Goal: Information Seeking & Learning: Learn about a topic

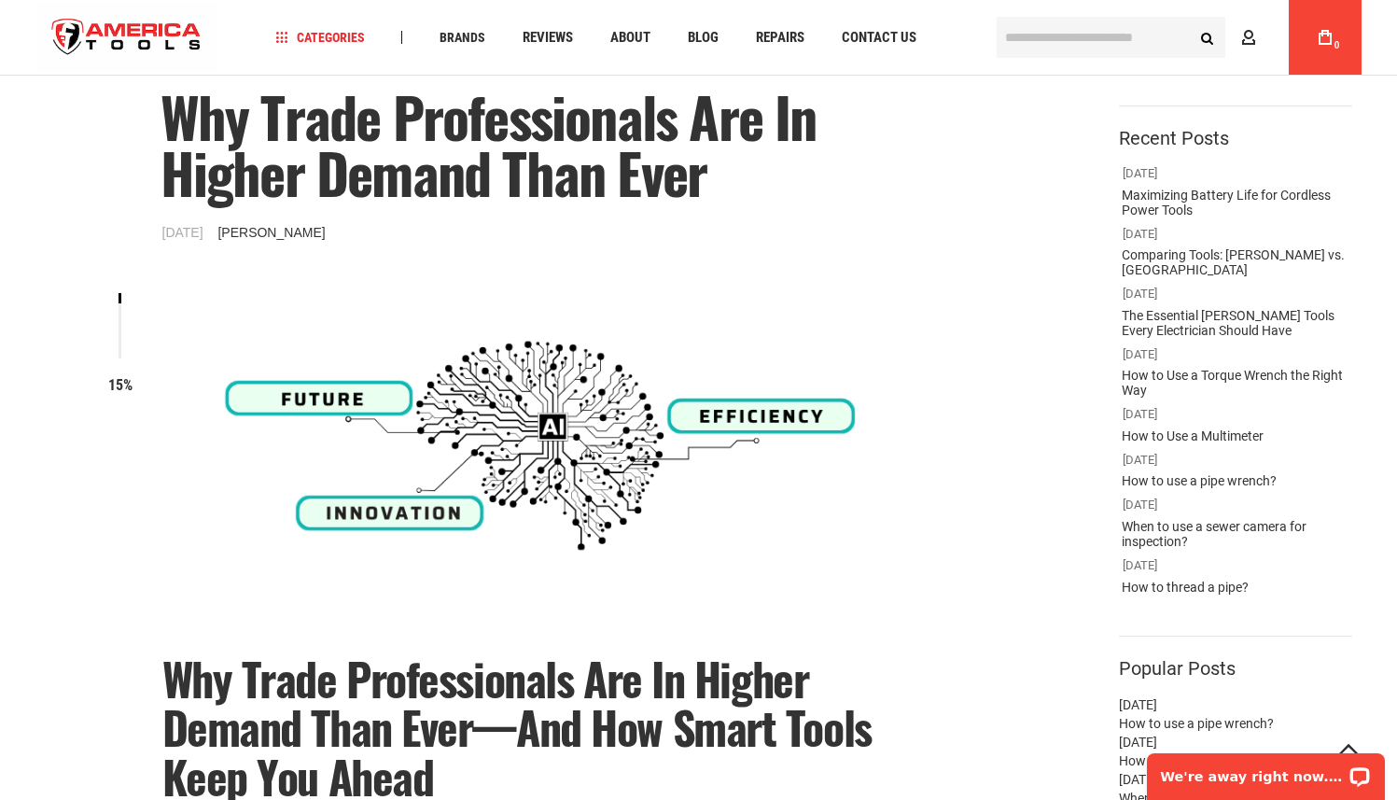
scroll to position [86, 0]
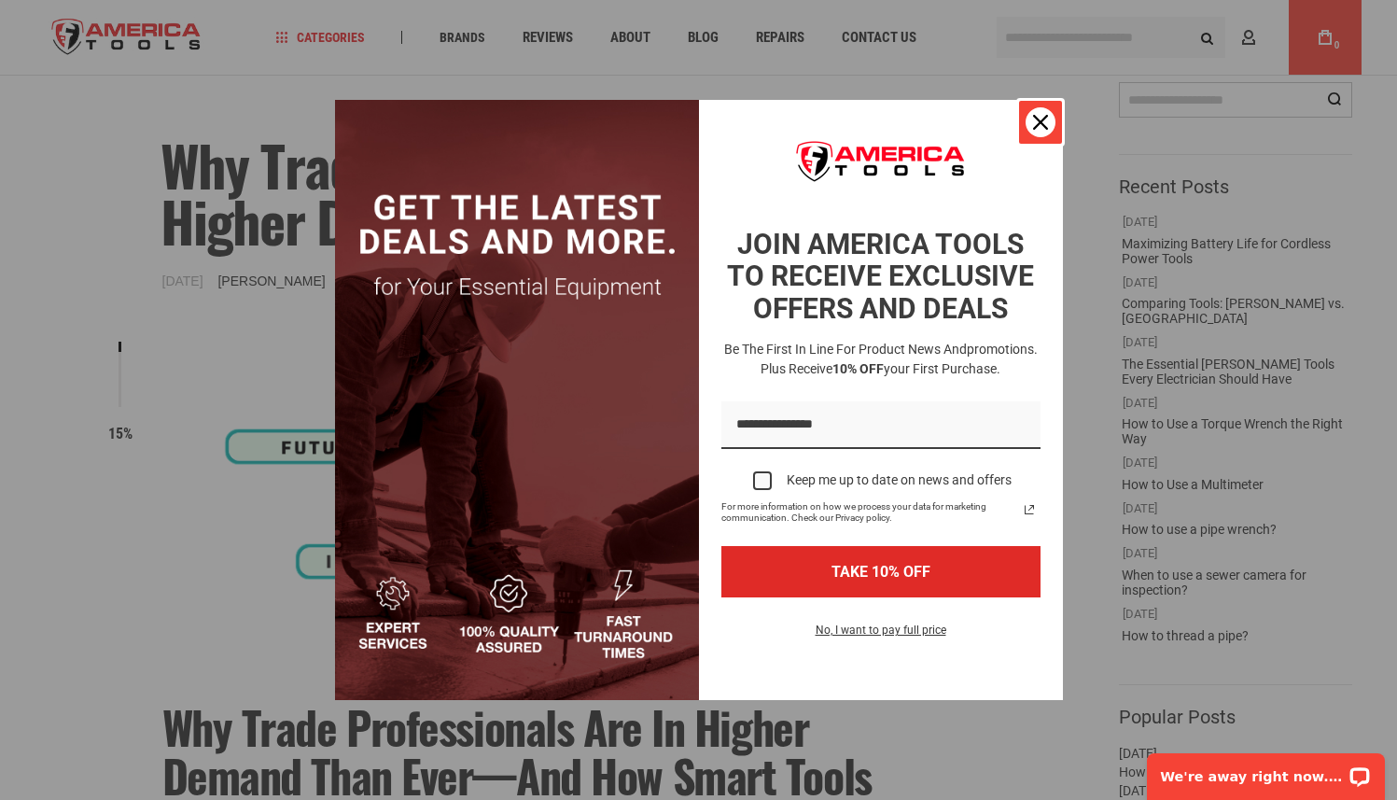
click at [1037, 119] on icon "close icon" at bounding box center [1040, 122] width 15 height 15
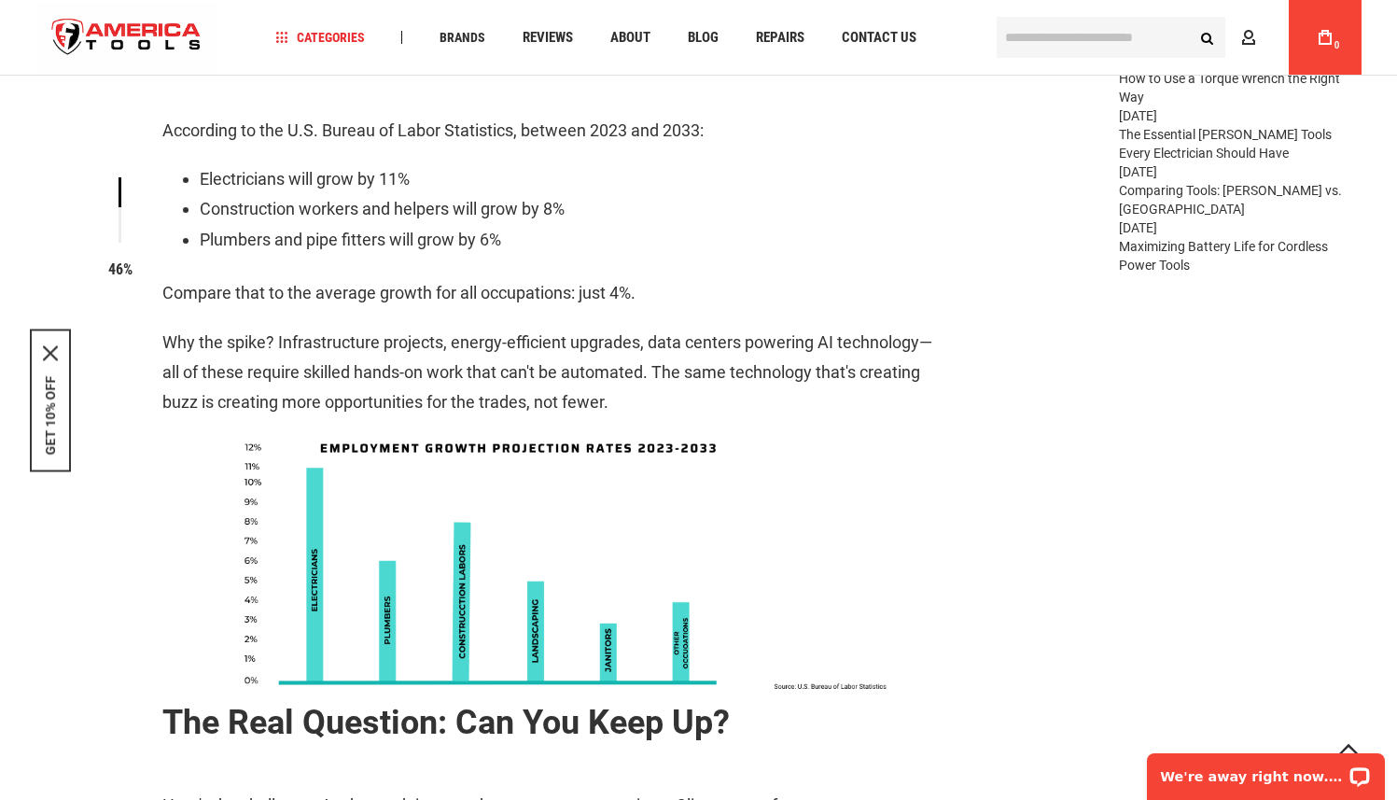
scroll to position [919, 0]
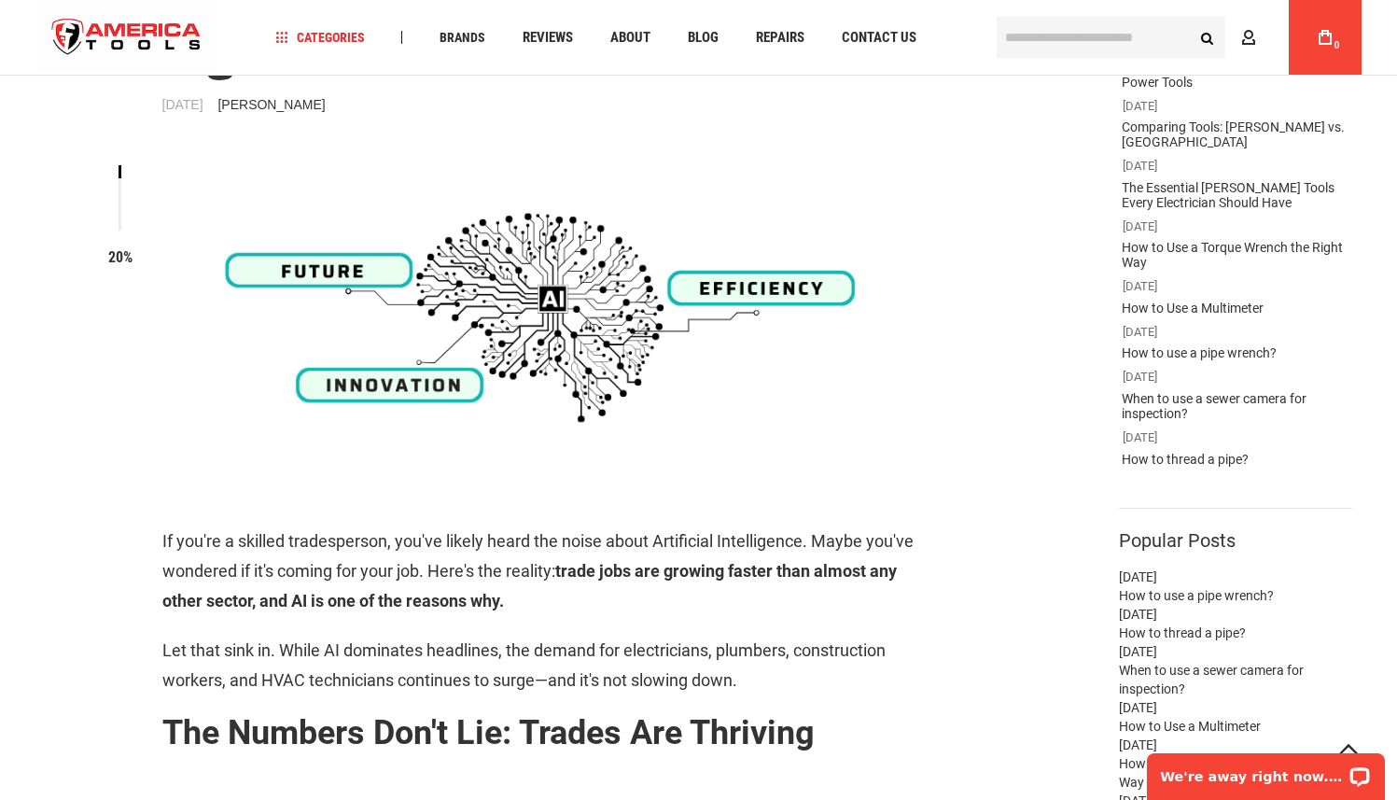
scroll to position [185, 0]
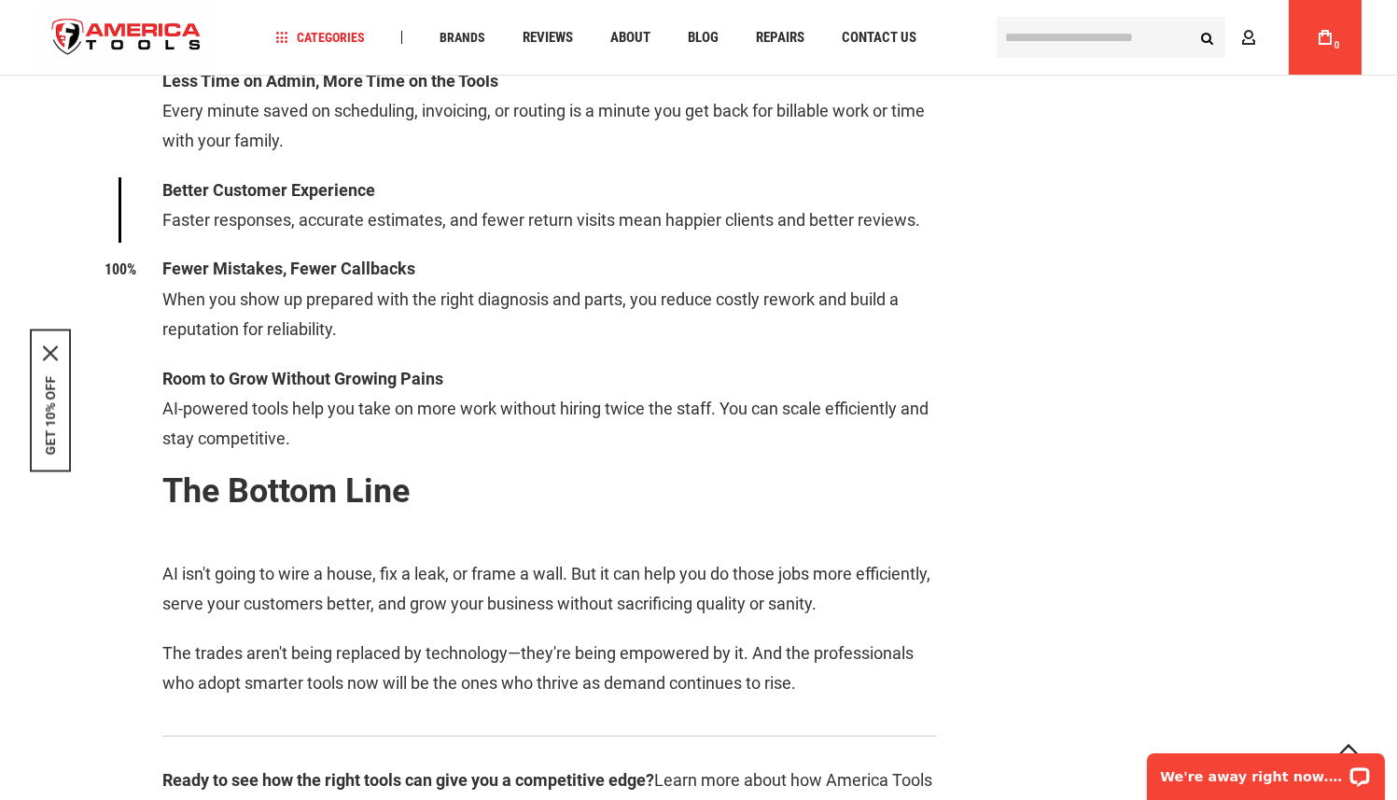
scroll to position [2593, 0]
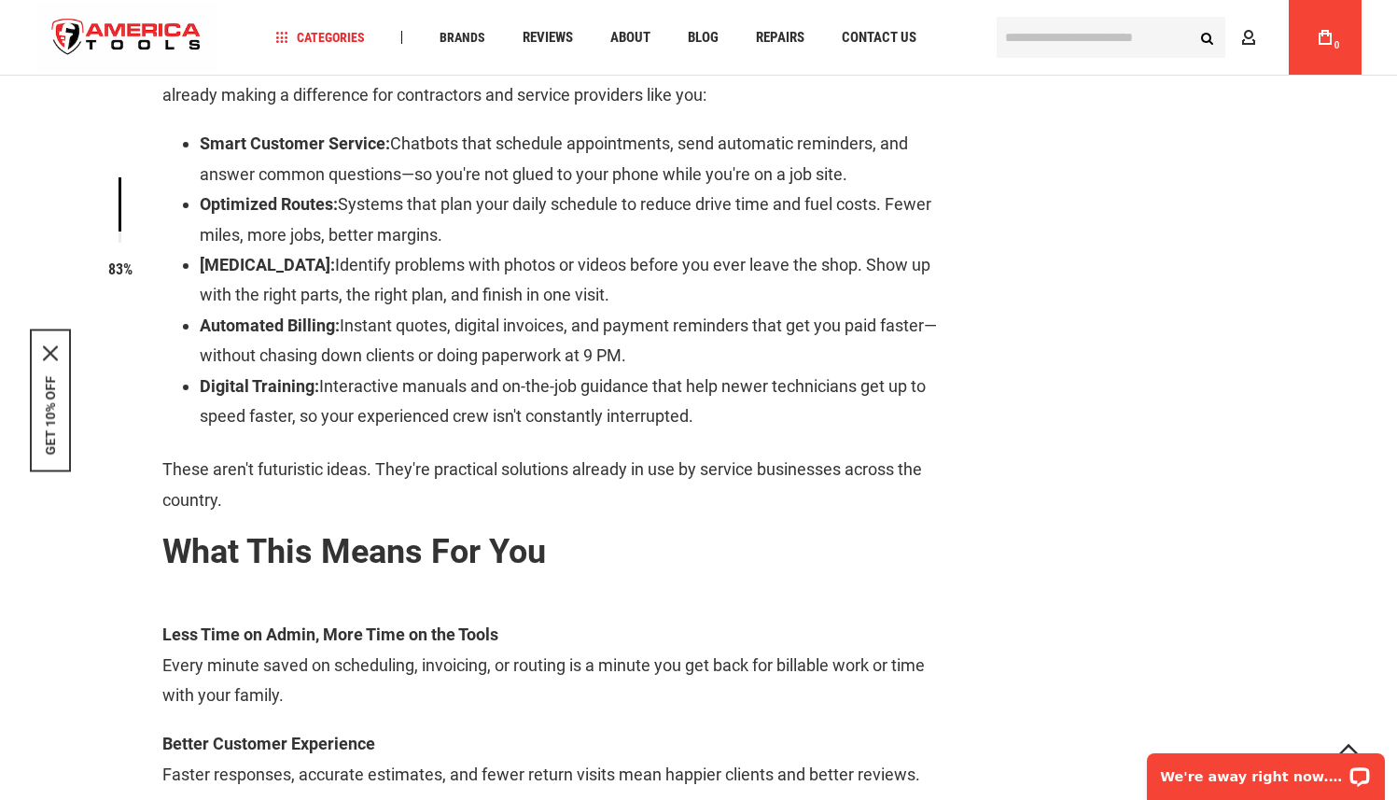
scroll to position [2127, 0]
